Goal: Task Accomplishment & Management: Manage account settings

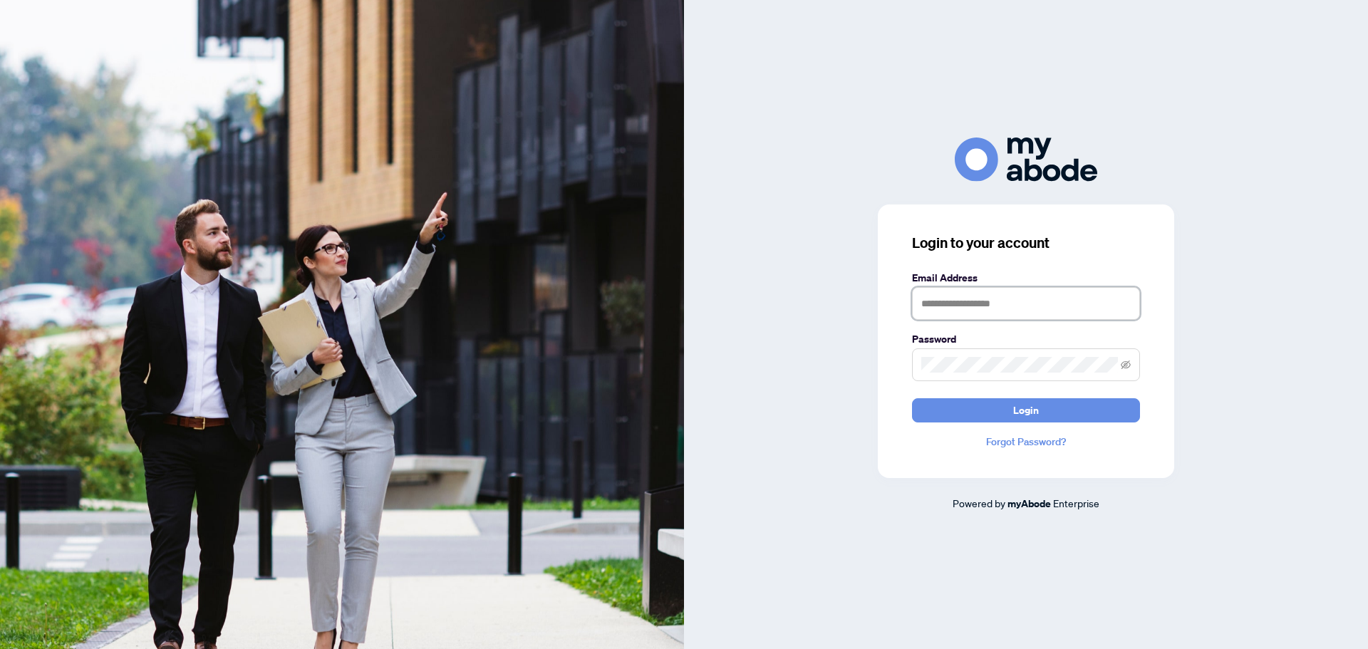
click at [978, 301] on input "text" at bounding box center [1026, 303] width 228 height 33
type input "**********"
click at [956, 406] on button "Login" at bounding box center [1026, 410] width 228 height 24
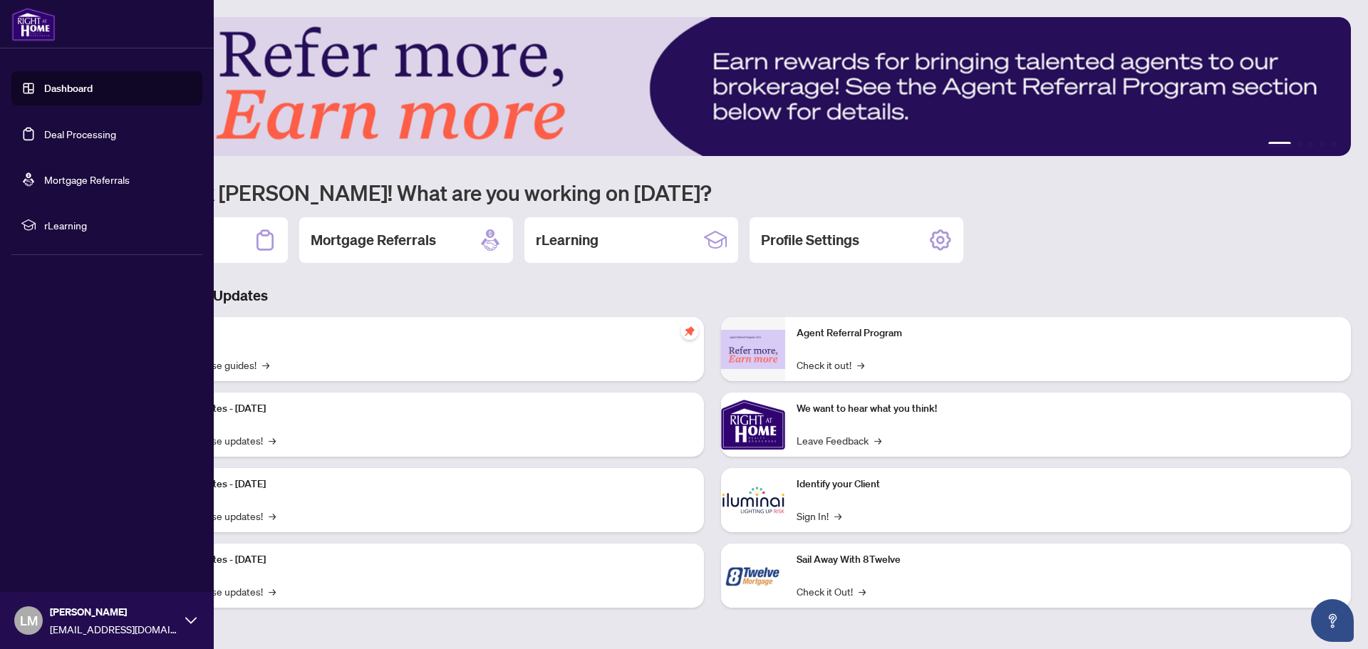
click at [49, 130] on link "Deal Processing" at bounding box center [80, 134] width 72 height 13
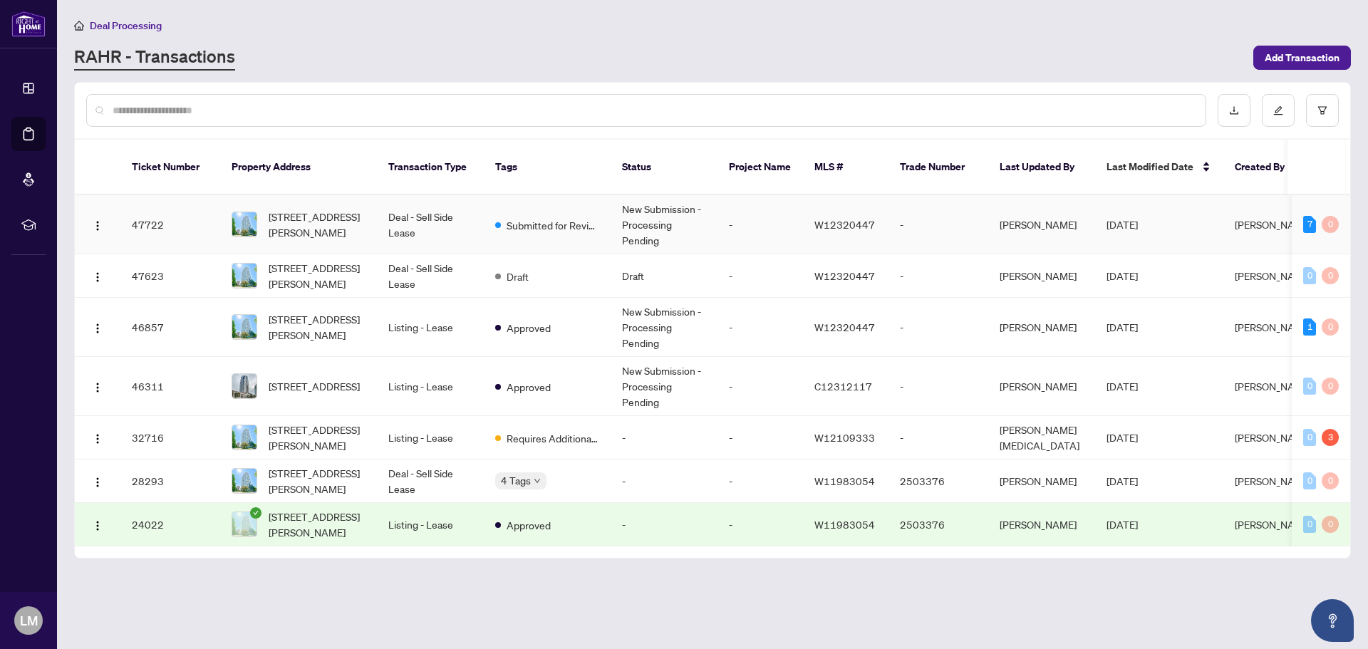
click at [653, 223] on td "New Submission - Processing Pending" at bounding box center [664, 224] width 107 height 59
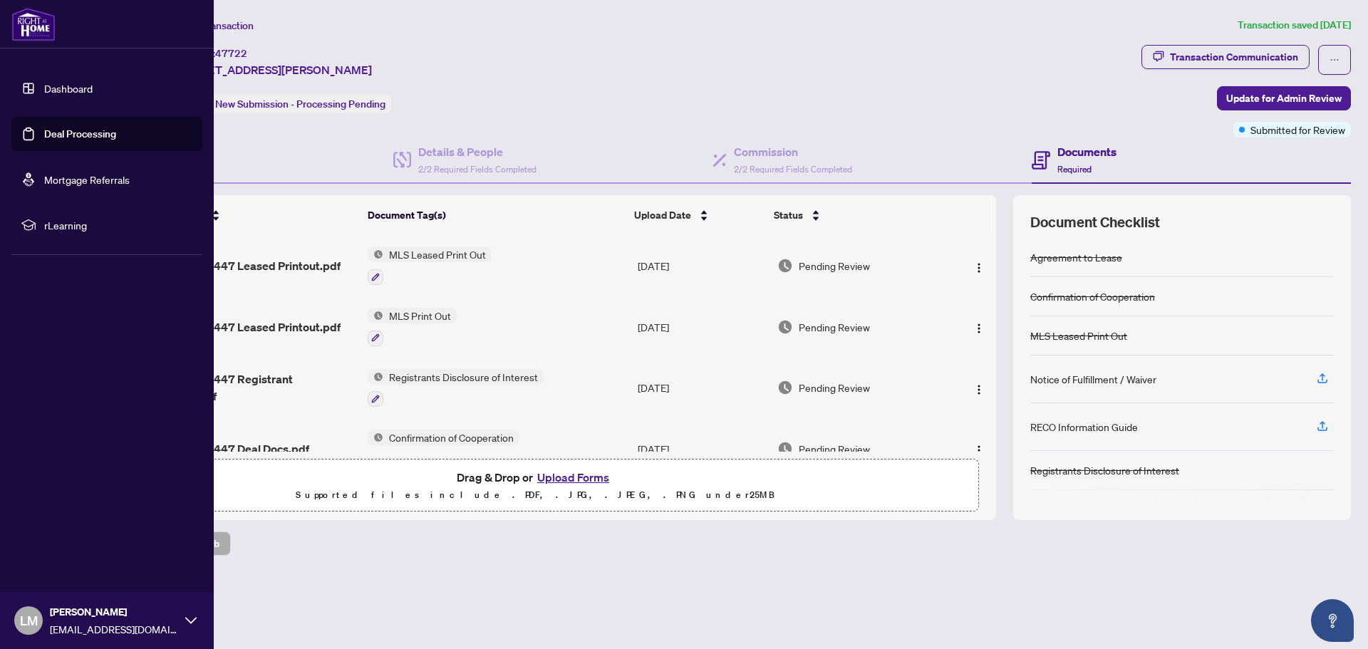
click at [66, 129] on link "Deal Processing" at bounding box center [80, 134] width 72 height 13
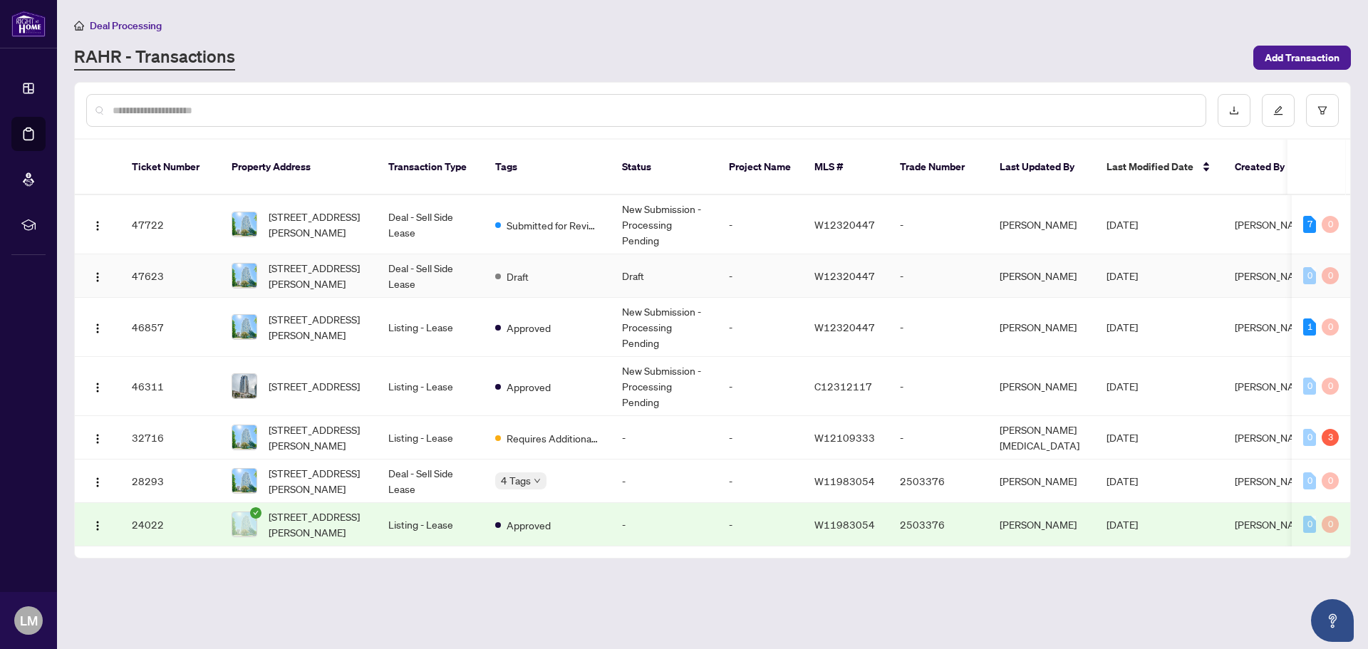
click at [850, 269] on span "W12320447" at bounding box center [845, 275] width 61 height 13
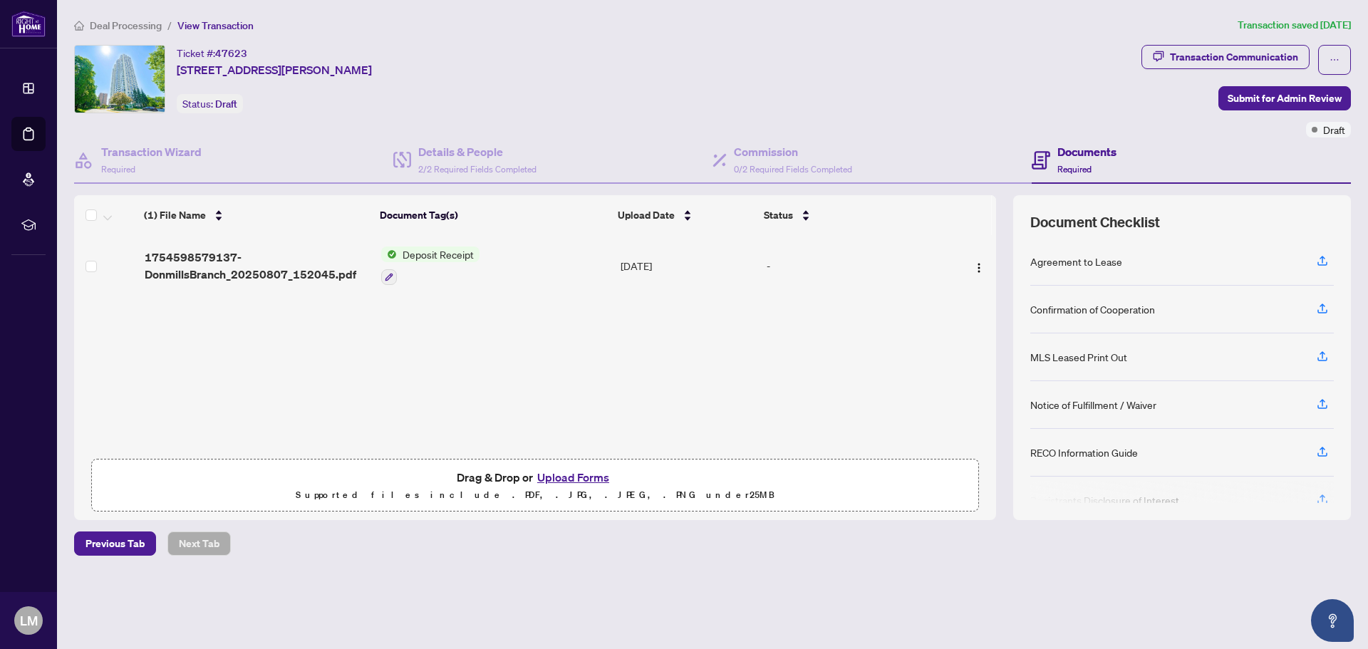
click at [437, 252] on span "Deposit Receipt" at bounding box center [438, 255] width 83 height 16
click at [387, 274] on icon "button" at bounding box center [389, 277] width 9 height 9
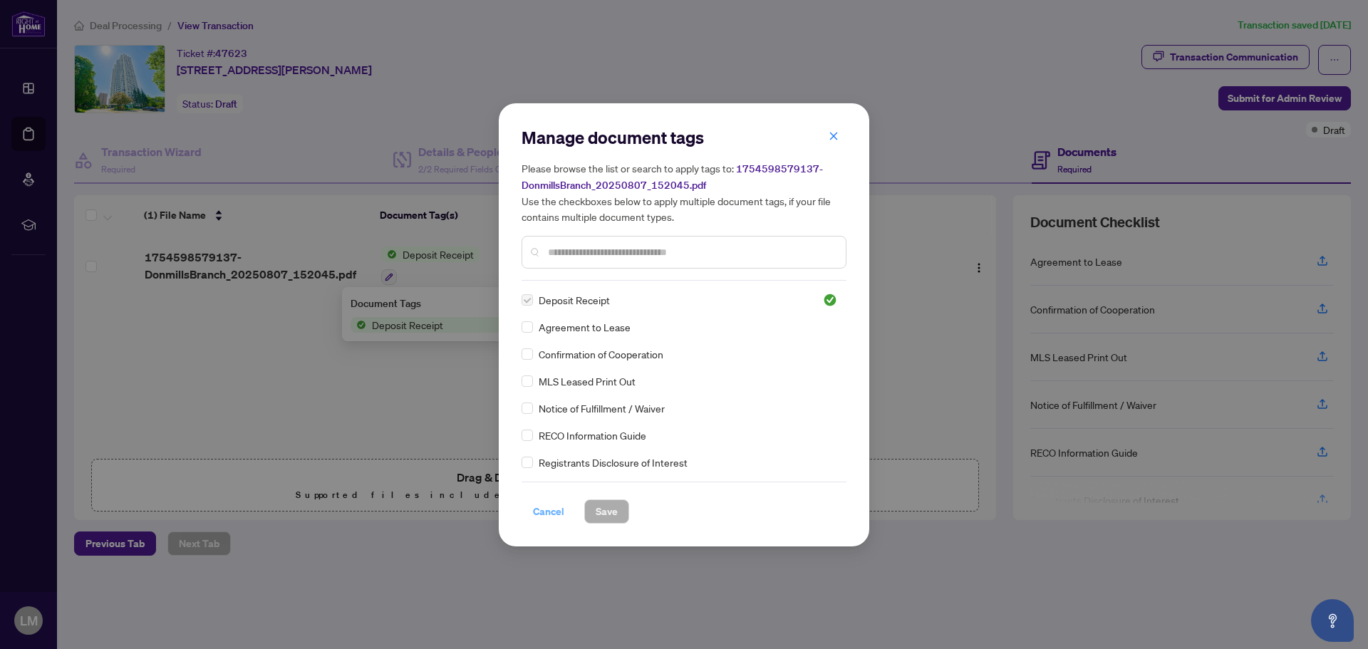
click at [559, 509] on span "Cancel" at bounding box center [548, 511] width 31 height 23
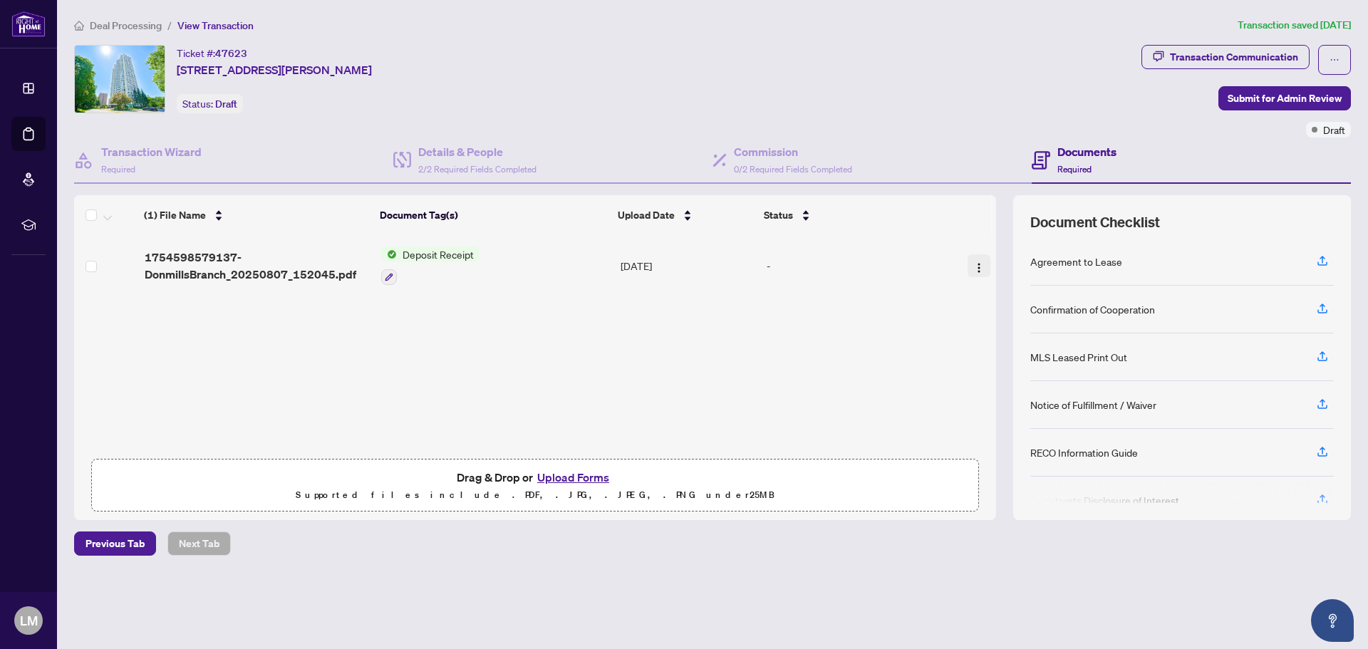
click at [979, 262] on img "button" at bounding box center [979, 267] width 11 height 11
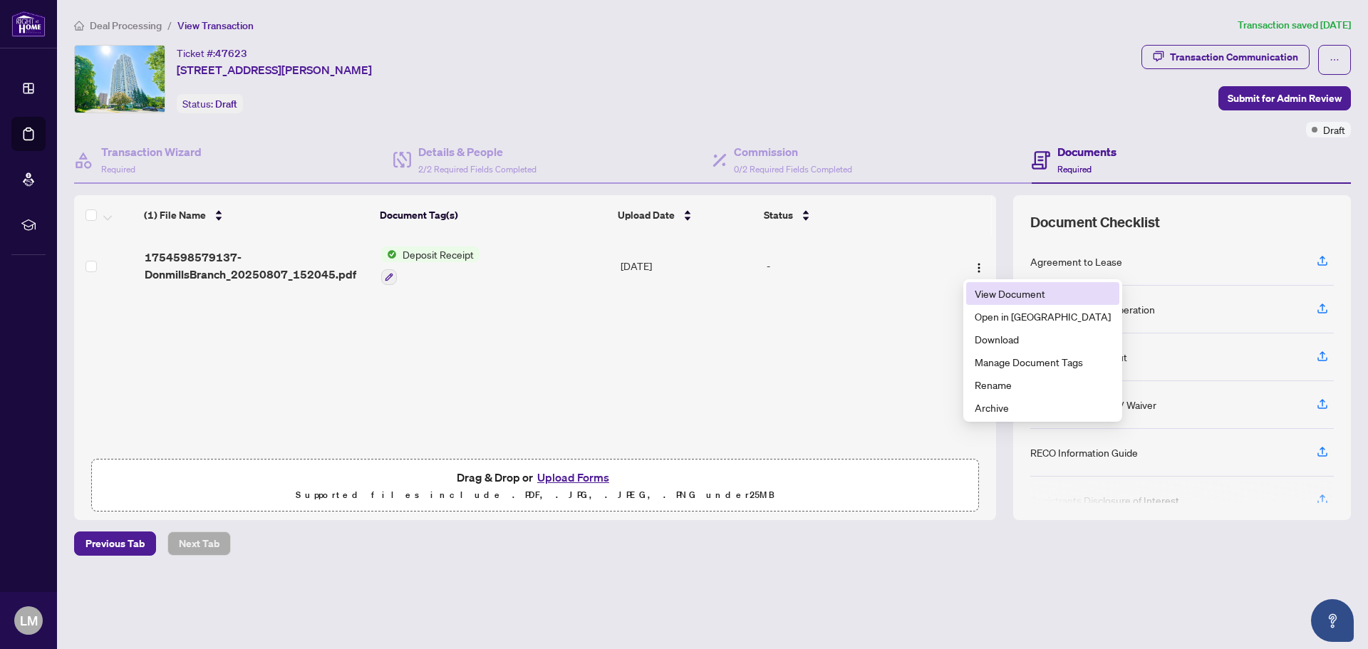
click at [983, 294] on span "View Document" at bounding box center [1043, 294] width 136 height 16
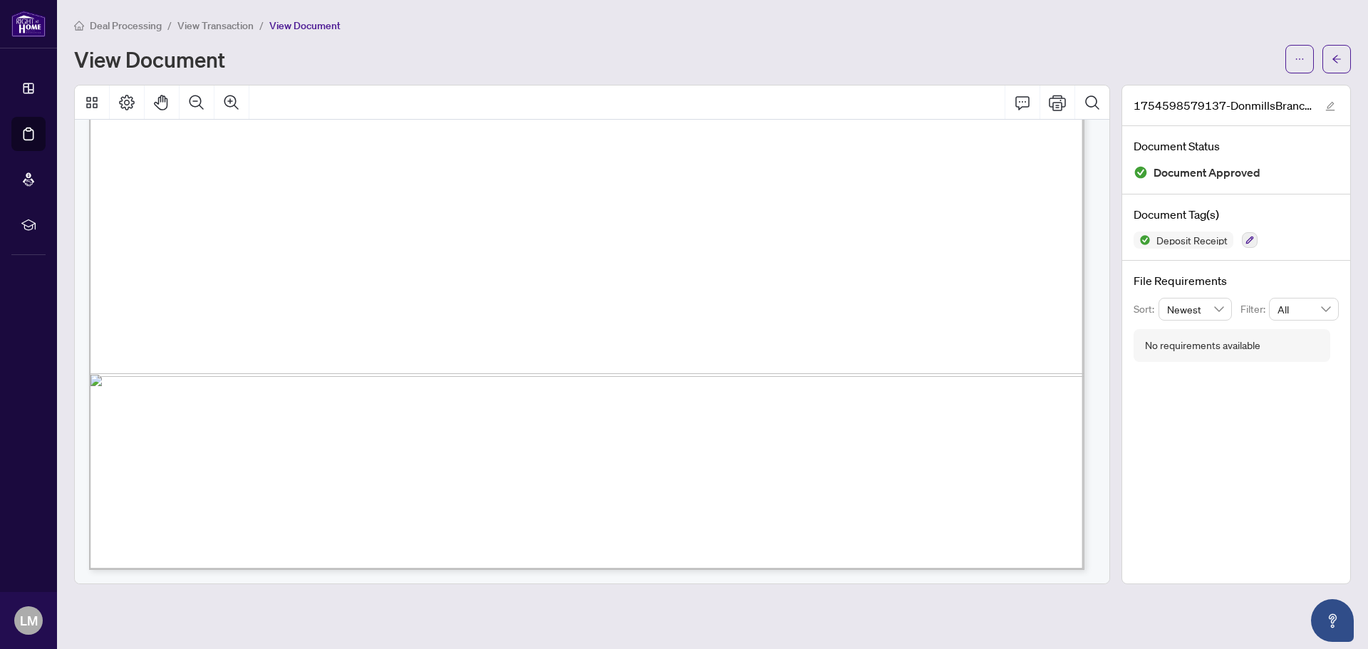
scroll to position [2172, 0]
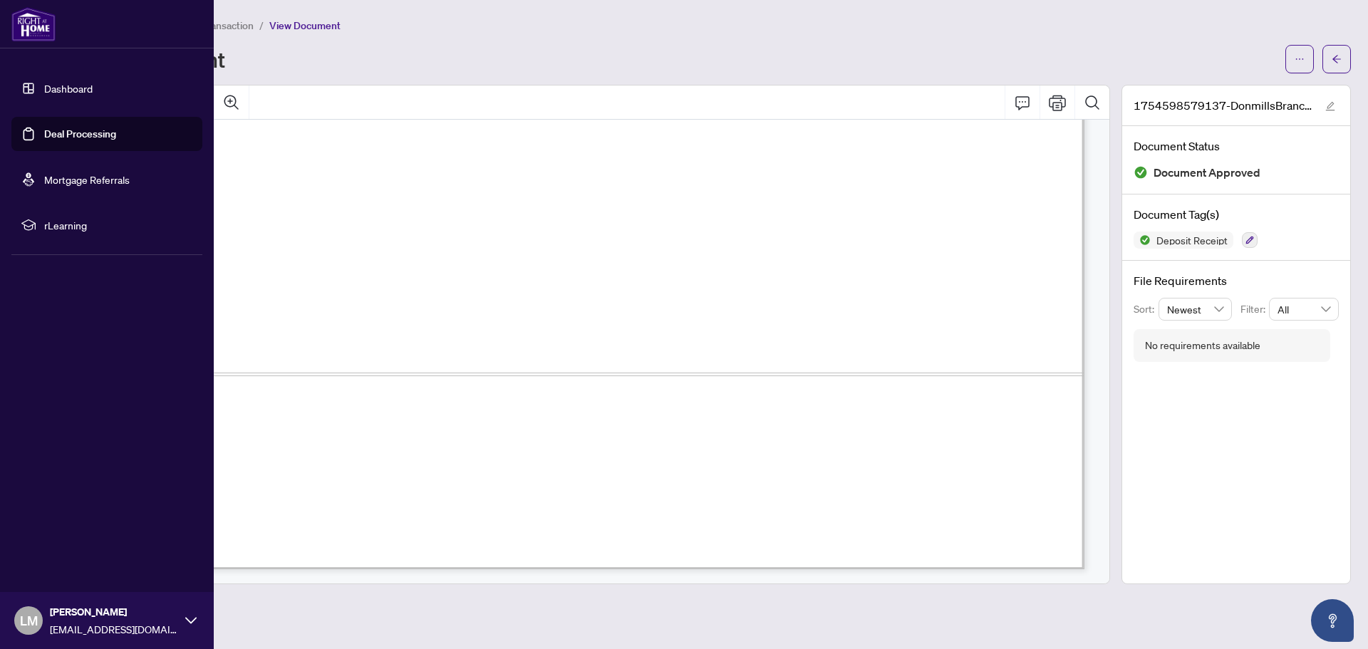
click at [67, 135] on link "Deal Processing" at bounding box center [80, 134] width 72 height 13
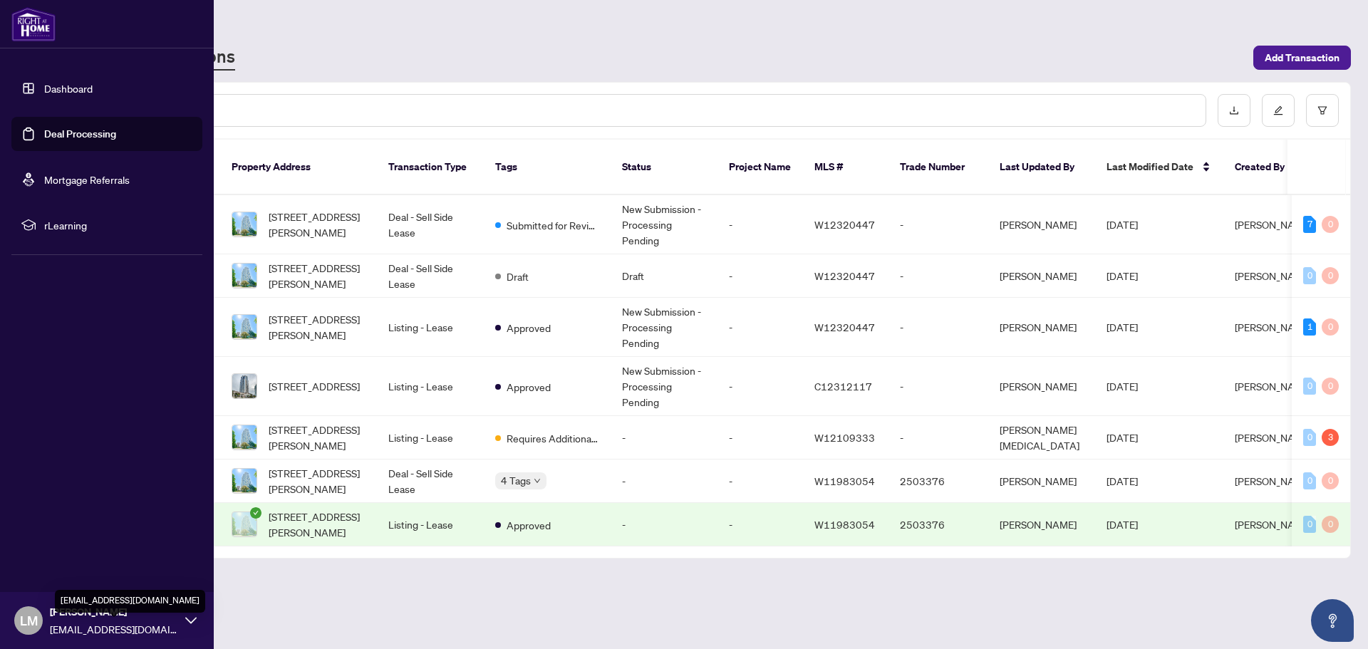
click at [115, 628] on span "[EMAIL_ADDRESS][DOMAIN_NAME]" at bounding box center [114, 629] width 128 height 16
click at [64, 539] on span "Logout" at bounding box center [57, 536] width 32 height 23
